Goal: Task Accomplishment & Management: Complete application form

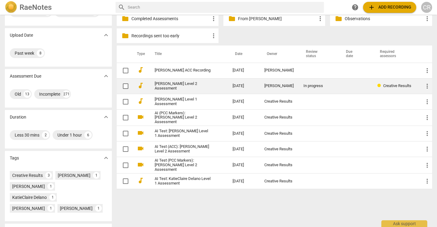
scroll to position [35, 0]
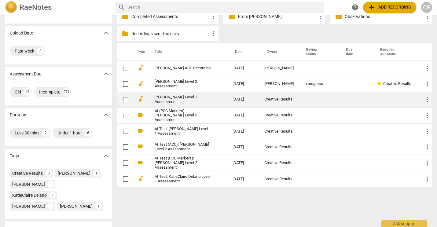
click at [194, 98] on link "[PERSON_NAME] Level 1 Assessment" at bounding box center [182, 99] width 56 height 9
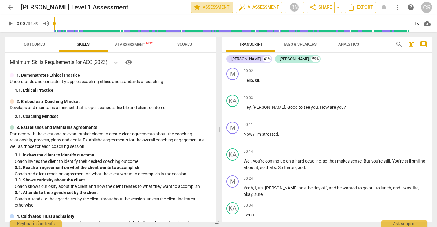
click at [220, 5] on span "star Assessment" at bounding box center [211, 7] width 37 height 7
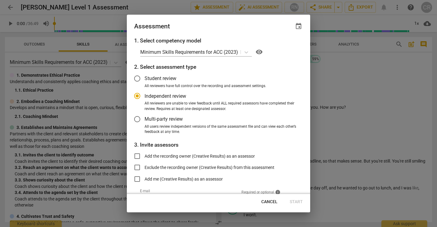
radio input "false"
click at [137, 166] on input "Exclude the recording owner (Creative Results) from this assessment" at bounding box center [137, 167] width 15 height 15
checkbox input "true"
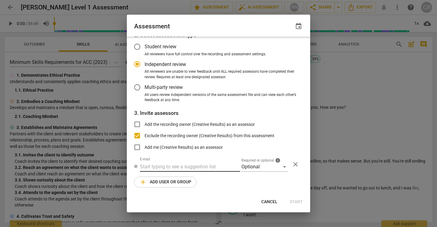
radio input "false"
click at [144, 167] on input "text" at bounding box center [190, 167] width 100 height 10
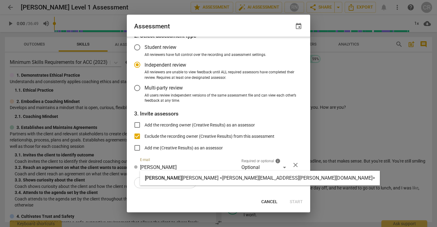
type input "[PERSON_NAME]"
click at [153, 180] on span "[PERSON_NAME]" at bounding box center [163, 178] width 37 height 6
radio input "false"
type input "[PERSON_NAME] <[PERSON_NAME][EMAIL_ADDRESS][PERSON_NAME][DOMAIN_NAME]>"
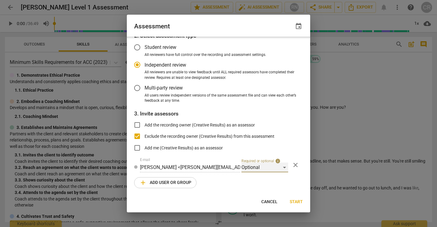
click at [246, 167] on div "Optional" at bounding box center [264, 167] width 47 height 10
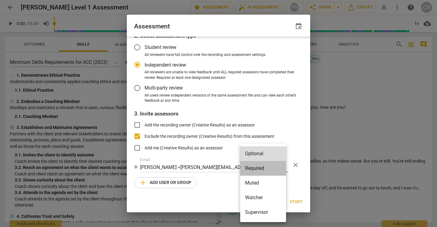
click at [253, 169] on li "Required" at bounding box center [263, 168] width 46 height 15
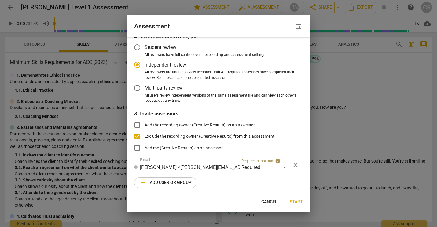
click at [294, 202] on span "Start" at bounding box center [295, 202] width 13 height 6
radio input "false"
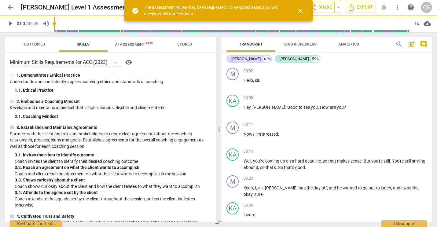
scroll to position [11, 0]
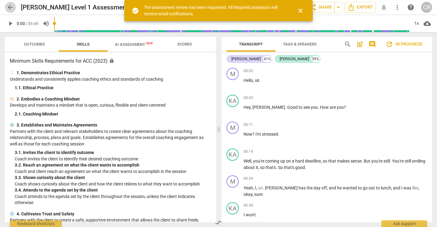
click at [10, 6] on span "arrow_back" at bounding box center [10, 7] width 7 height 7
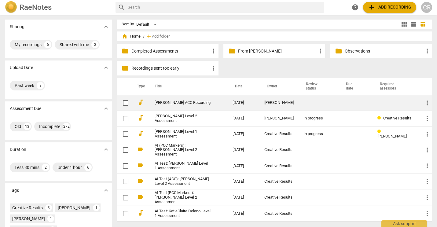
click at [174, 103] on link "[PERSON_NAME] ACC Recording" at bounding box center [182, 102] width 56 height 5
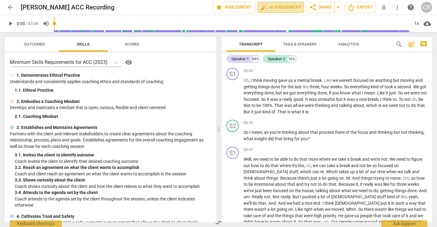
click at [275, 7] on span "auto_fix_high AI Assessment" at bounding box center [280, 7] width 41 height 7
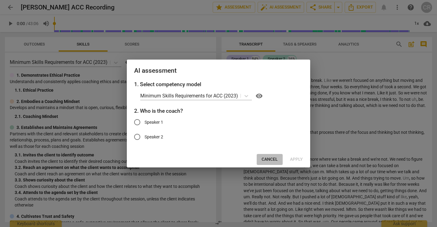
click at [268, 160] on span "Cancel" at bounding box center [269, 159] width 16 height 6
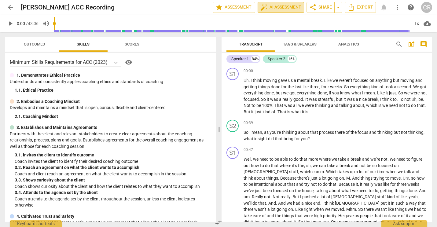
click at [287, 5] on span "auto_fix_high AI Assessment" at bounding box center [280, 7] width 41 height 7
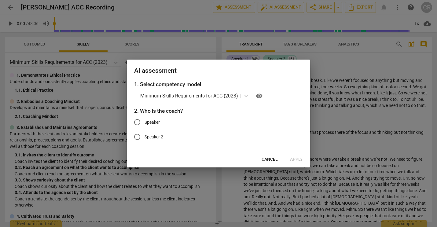
click at [138, 136] on input "Speaker 2" at bounding box center [137, 136] width 15 height 15
radio input "true"
click at [295, 158] on span "Apply" at bounding box center [296, 159] width 13 height 6
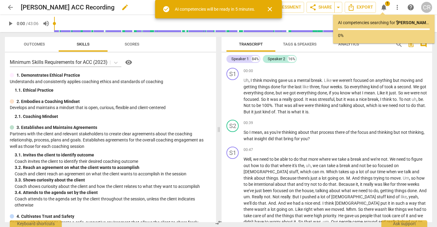
click at [95, 6] on h2 "[PERSON_NAME] ACC Recording" at bounding box center [68, 8] width 94 height 8
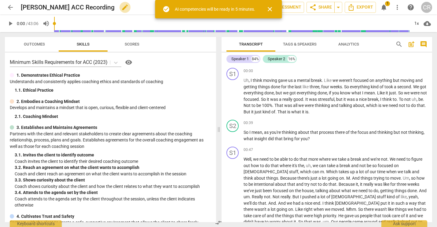
click at [121, 9] on span "edit" at bounding box center [124, 7] width 7 height 7
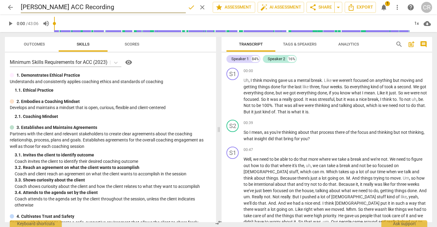
click at [69, 8] on input "[PERSON_NAME] ACC Recording" at bounding box center [103, 8] width 165 height 12
type input "[PERSON_NAME] Level 1 Assessment Recording"
click at [189, 5] on span "done" at bounding box center [190, 7] width 7 height 7
click at [230, 8] on span "star Assessment" at bounding box center [233, 7] width 37 height 7
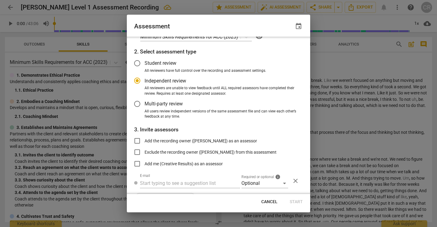
scroll to position [22, 0]
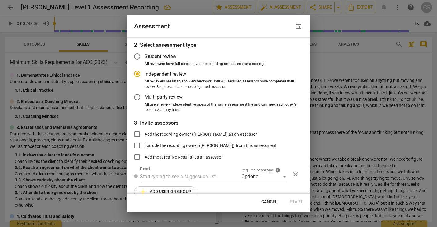
radio input "false"
click at [138, 143] on input "Exclude the recording owner ([PERSON_NAME]) from this assessment" at bounding box center [137, 145] width 15 height 15
checkbox input "true"
radio input "false"
click at [147, 172] on input "text" at bounding box center [190, 177] width 100 height 10
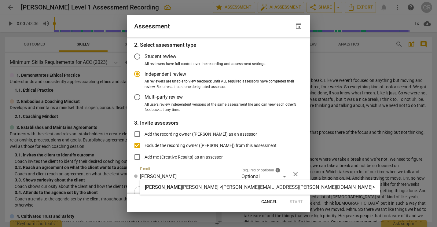
type input "[PERSON_NAME]"
click at [159, 187] on span "[PERSON_NAME]" at bounding box center [163, 187] width 37 height 6
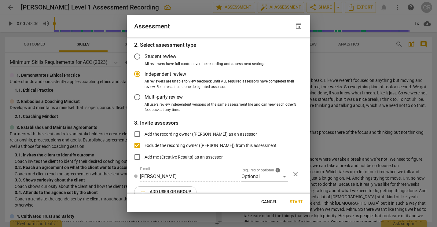
radio input "false"
type input "[PERSON_NAME] <[PERSON_NAME][EMAIL_ADDRESS][PERSON_NAME][DOMAIN_NAME]>"
click at [245, 175] on div "Optional" at bounding box center [264, 177] width 47 height 10
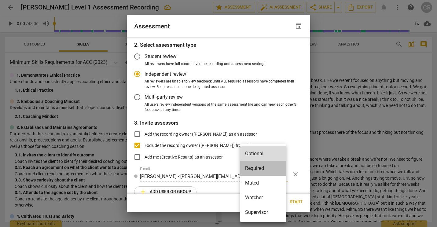
click at [252, 167] on li "Required" at bounding box center [263, 168] width 46 height 15
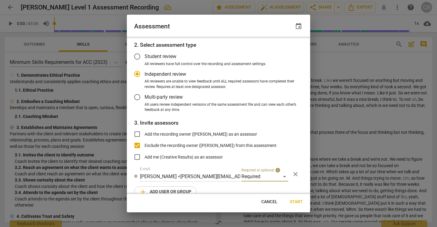
click at [295, 200] on span "Start" at bounding box center [295, 202] width 13 height 6
radio input "false"
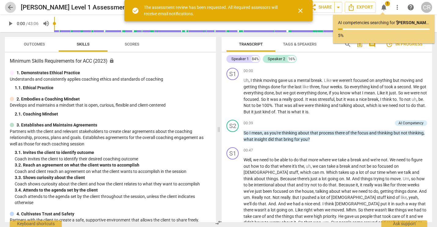
click at [11, 6] on span "arrow_back" at bounding box center [10, 7] width 7 height 7
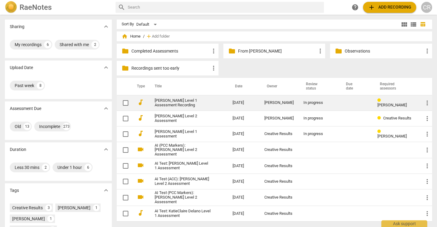
click at [180, 102] on link "[PERSON_NAME] Level 1 Assessment Recording" at bounding box center [182, 102] width 56 height 9
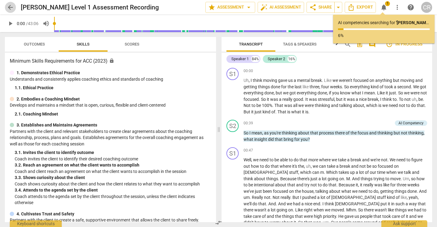
click at [11, 7] on span "arrow_back" at bounding box center [10, 7] width 7 height 7
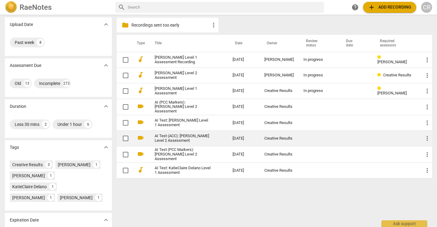
scroll to position [16, 0]
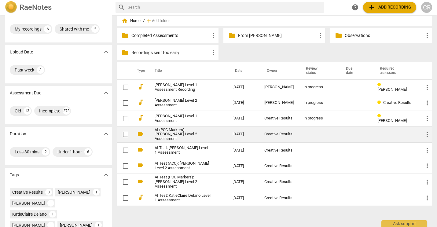
click at [177, 135] on link "AI (PCC Markers): [PERSON_NAME] Level 2 Assessment" at bounding box center [182, 135] width 56 height 14
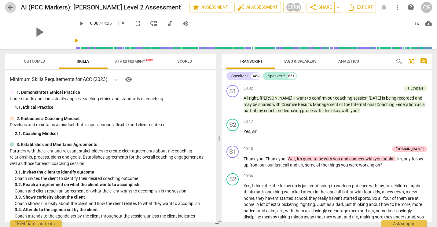
click at [10, 6] on span "arrow_back" at bounding box center [10, 7] width 7 height 7
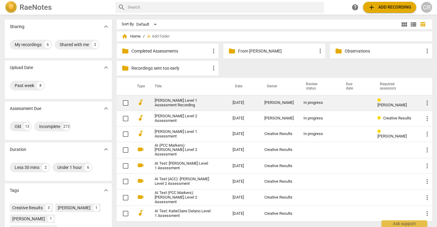
click at [187, 101] on link "[PERSON_NAME] Level 1 Assessment Recording" at bounding box center [182, 102] width 56 height 9
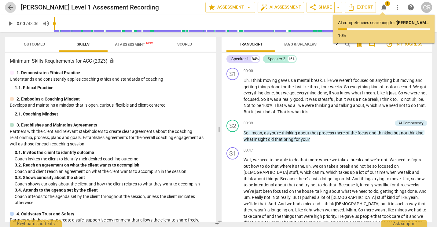
click at [9, 7] on span "arrow_back" at bounding box center [10, 7] width 7 height 7
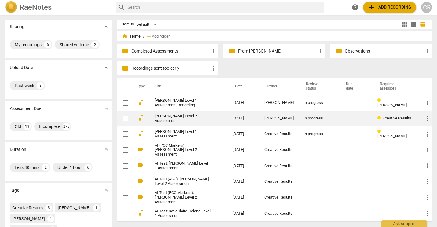
click at [199, 117] on link "[PERSON_NAME] Level 2 Assessment" at bounding box center [182, 118] width 56 height 9
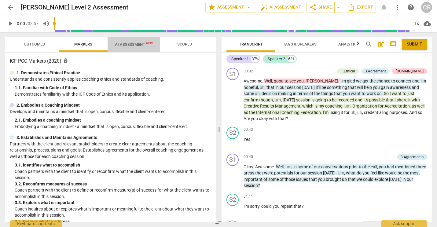
click at [134, 46] on span "AI Assessment New" at bounding box center [134, 44] width 38 height 5
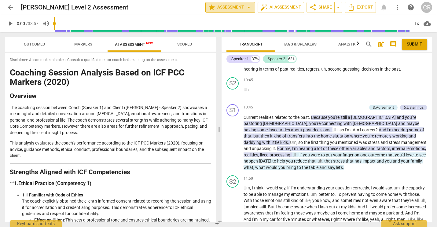
click at [235, 8] on span "star Assessment arrow_drop_down" at bounding box center [230, 7] width 44 height 7
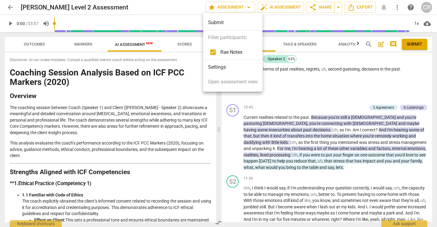
click at [157, 5] on div at bounding box center [218, 113] width 437 height 227
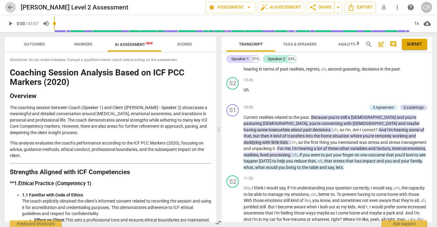
click at [9, 7] on span "arrow_back" at bounding box center [10, 7] width 7 height 7
